Goal: Consume media (video, audio)

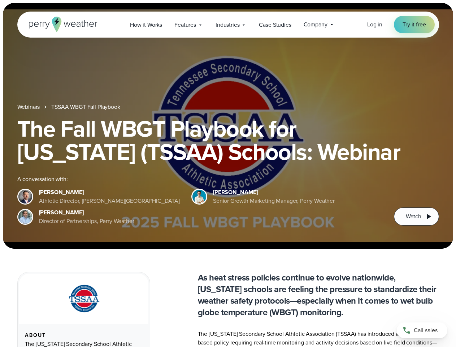
click at [228, 173] on div "The Fall WBGT Playbook for [US_STATE] (TSSAA) Schools: Webinar A conversation w…" at bounding box center [228, 171] width 422 height 108
click at [228, 25] on span "Industries" at bounding box center [228, 25] width 24 height 9
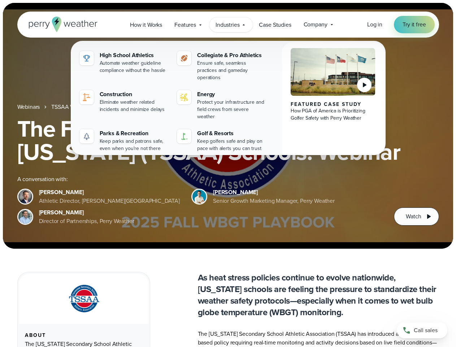
click at [228, 126] on h1 "The Fall WBGT Playbook for [US_STATE] (TSSAA) Schools: Webinar" at bounding box center [228, 140] width 422 height 46
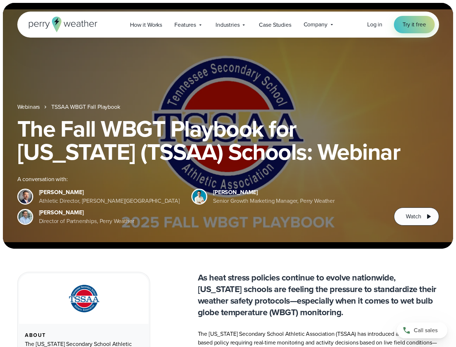
click at [86, 107] on link "TSSAA WBGT Fall Playbook" at bounding box center [85, 107] width 69 height 9
click at [417, 216] on span "Watch" at bounding box center [413, 216] width 15 height 9
